Goal: Task Accomplishment & Management: Manage account settings

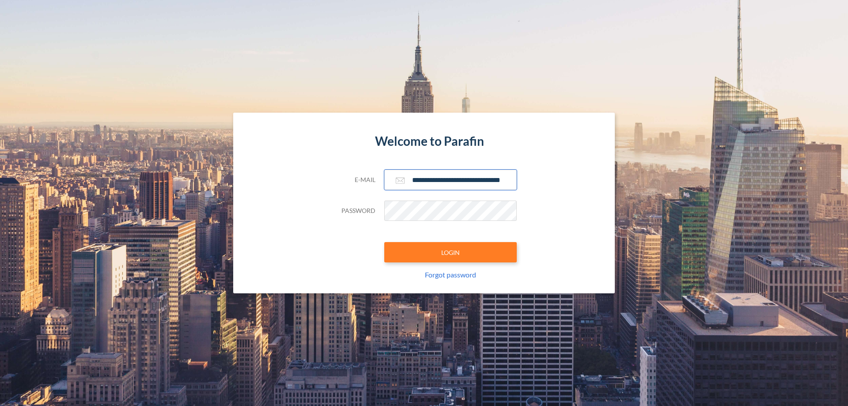
type input "**********"
click at [450, 252] on button "LOGIN" at bounding box center [450, 252] width 132 height 20
